Goal: Entertainment & Leisure: Consume media (video, audio)

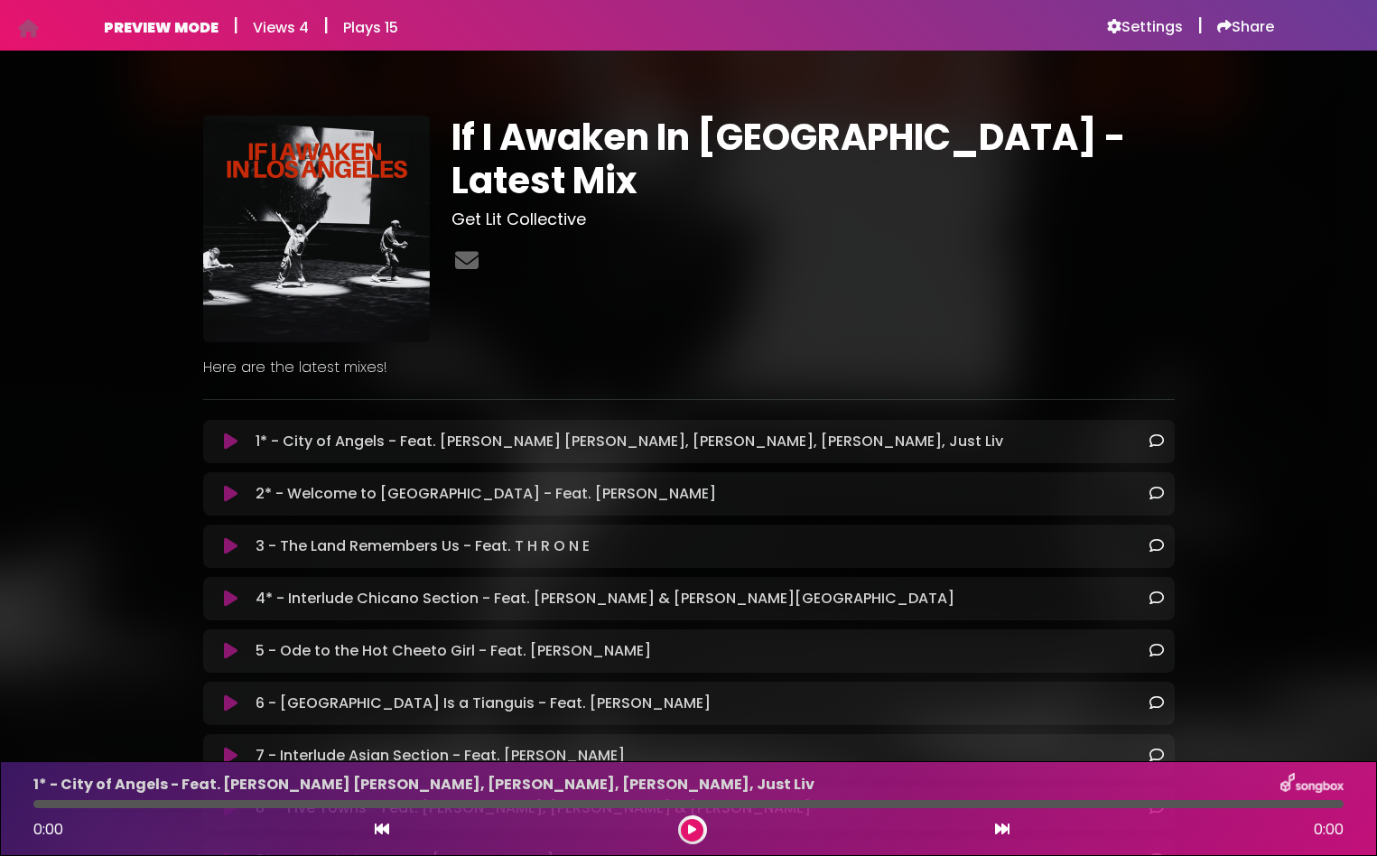
scroll to position [373, 0]
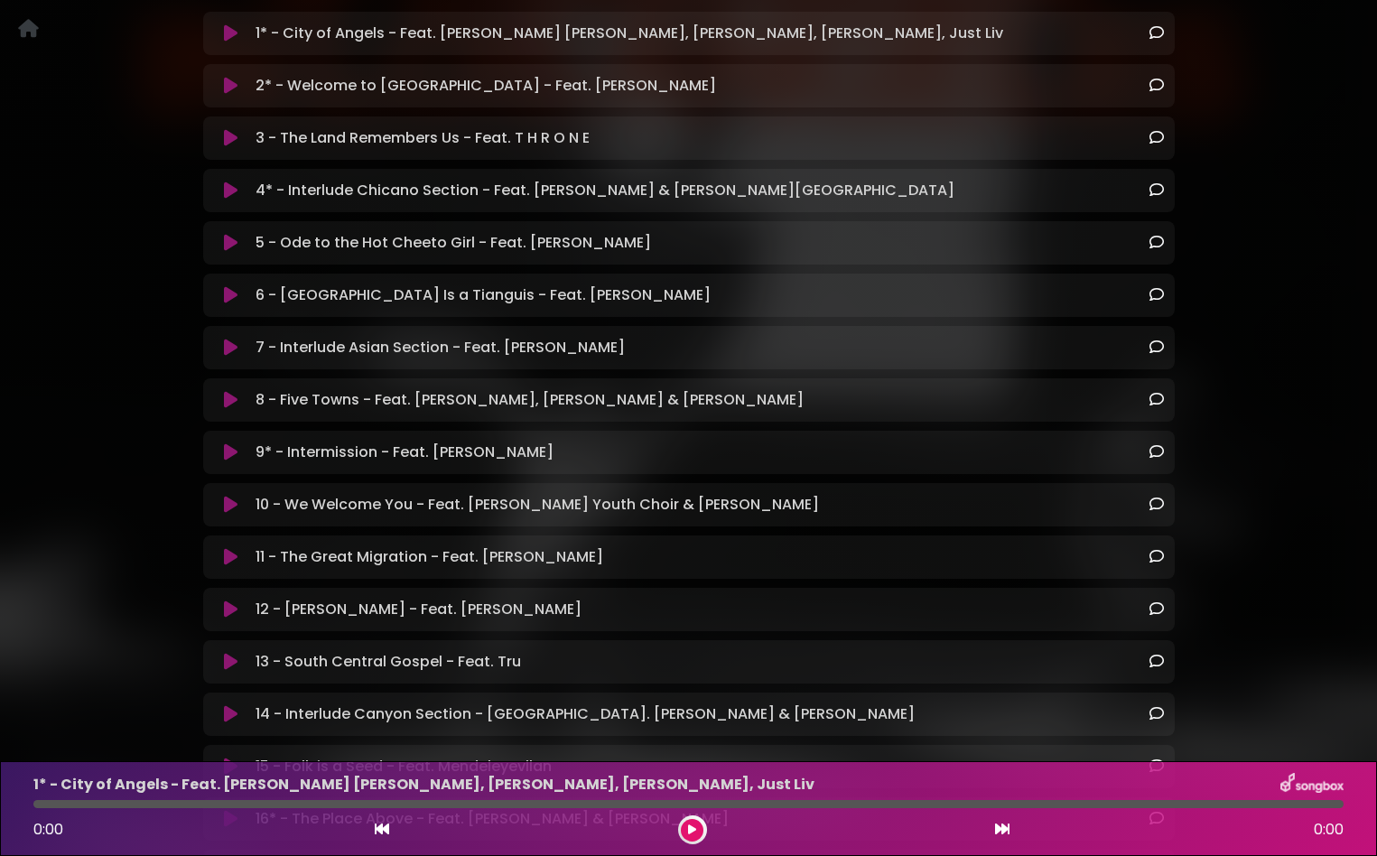
scroll to position [760, 0]
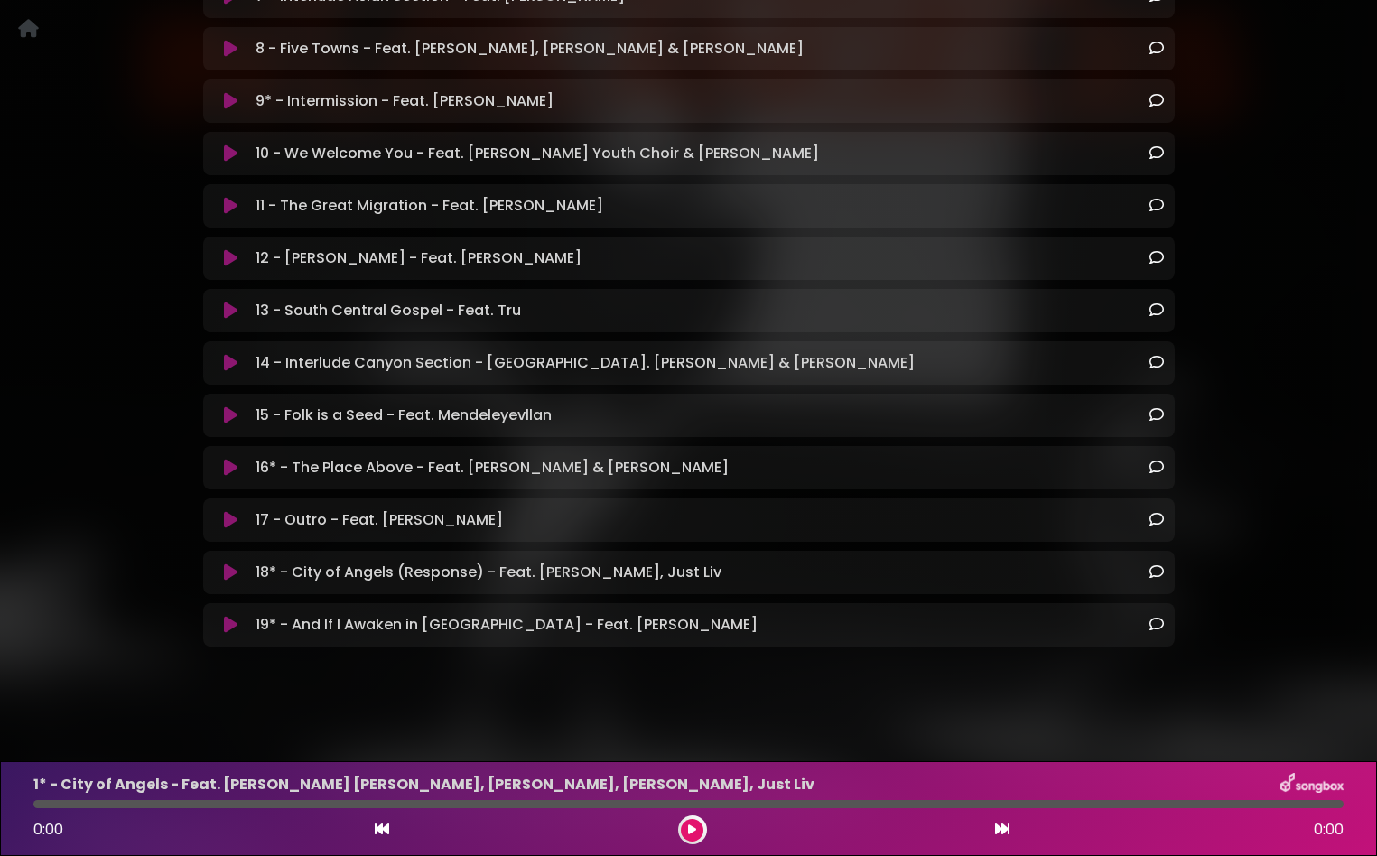
click at [231, 628] on icon at bounding box center [231, 625] width 14 height 18
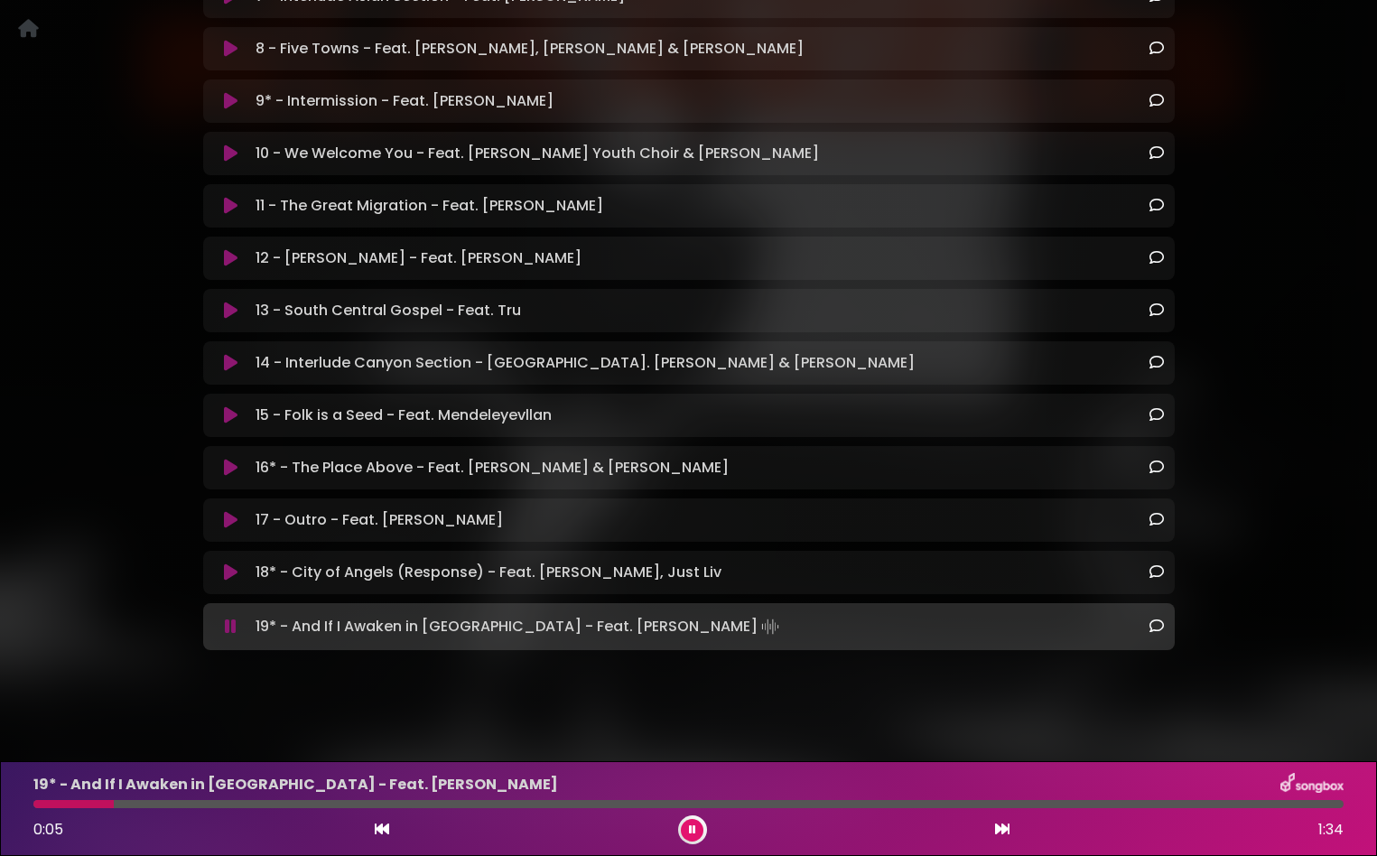
click at [231, 628] on icon at bounding box center [231, 627] width 12 height 18
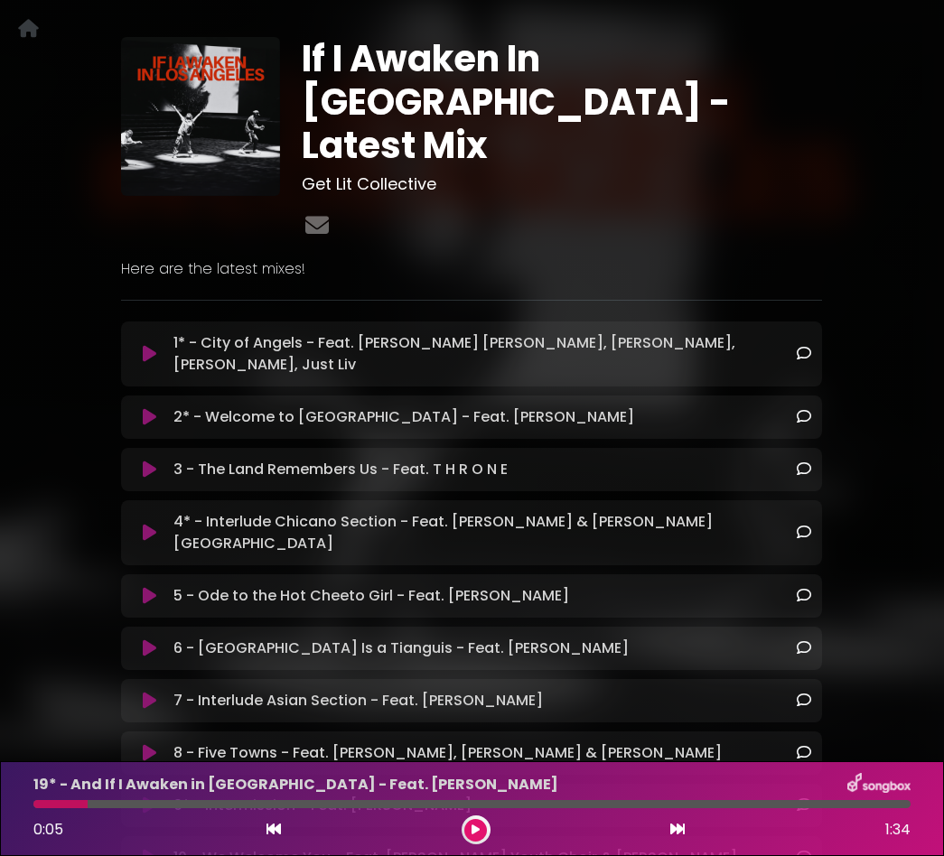
scroll to position [85, 0]
